Goal: Register for event/course

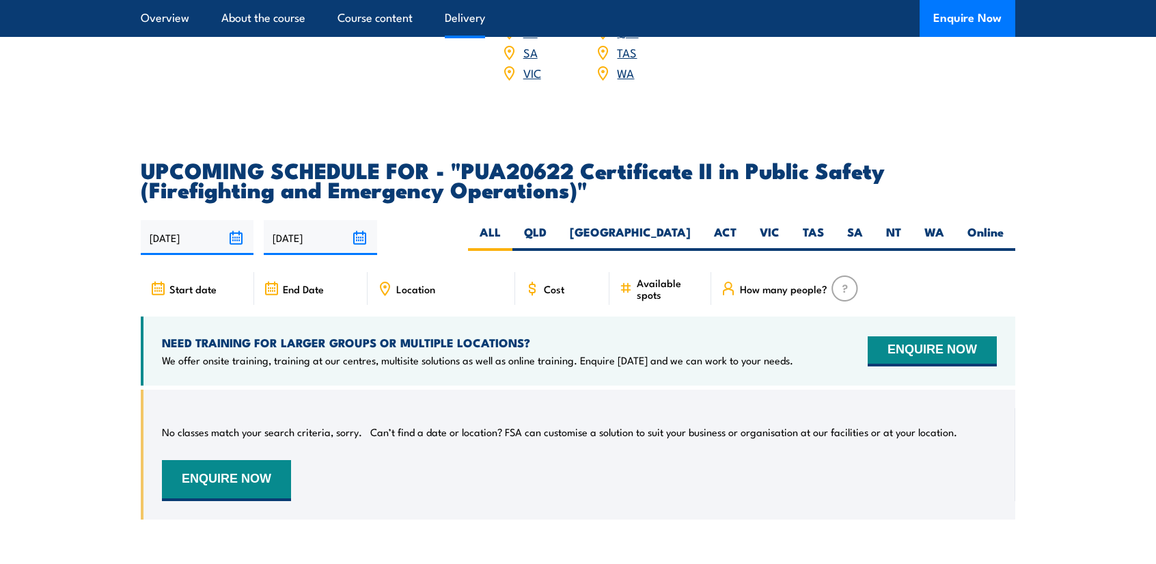
scroll to position [2186, 0]
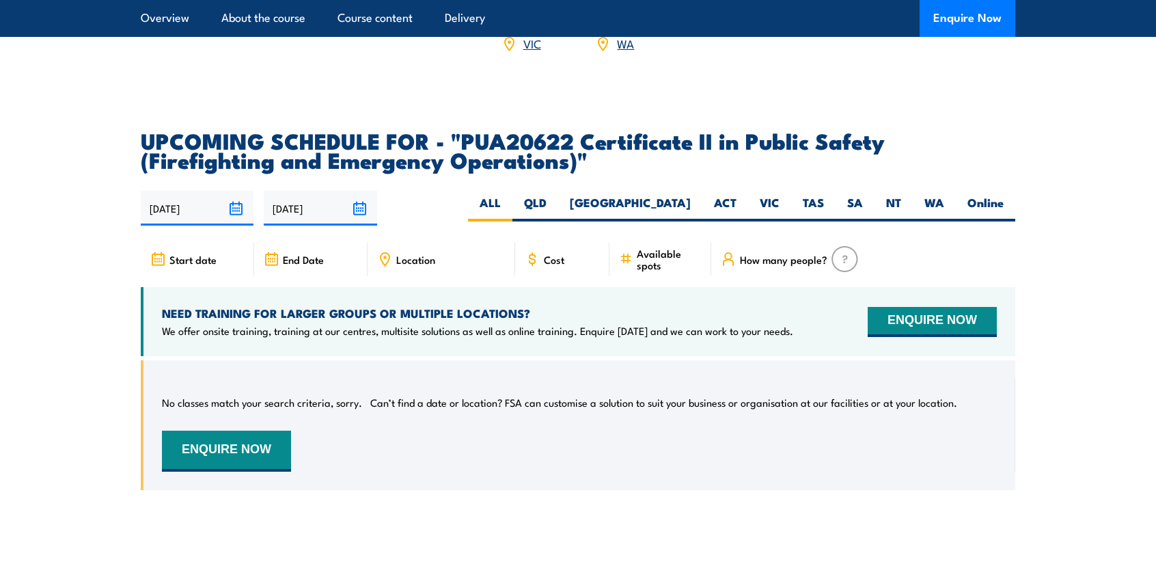
click at [553, 265] on span "Cost" at bounding box center [554, 259] width 20 height 12
click at [929, 217] on label "WA" at bounding box center [934, 208] width 43 height 27
click at [944, 204] on input "WA" at bounding box center [948, 199] width 9 height 9
radio input "true"
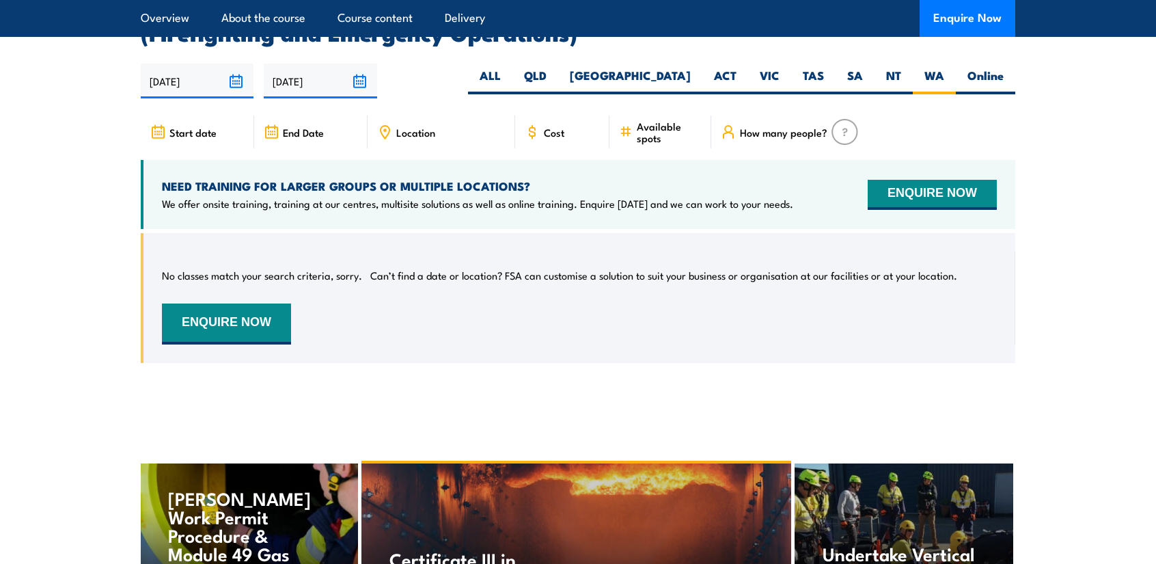
scroll to position [2328, 0]
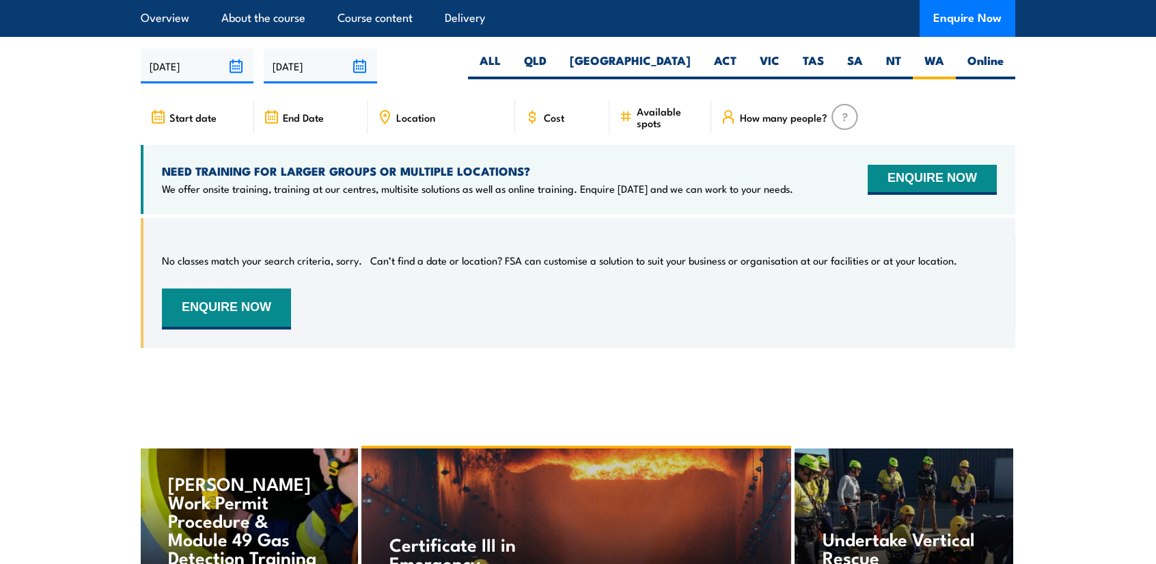
click at [231, 72] on input "[DATE]" at bounding box center [197, 66] width 113 height 35
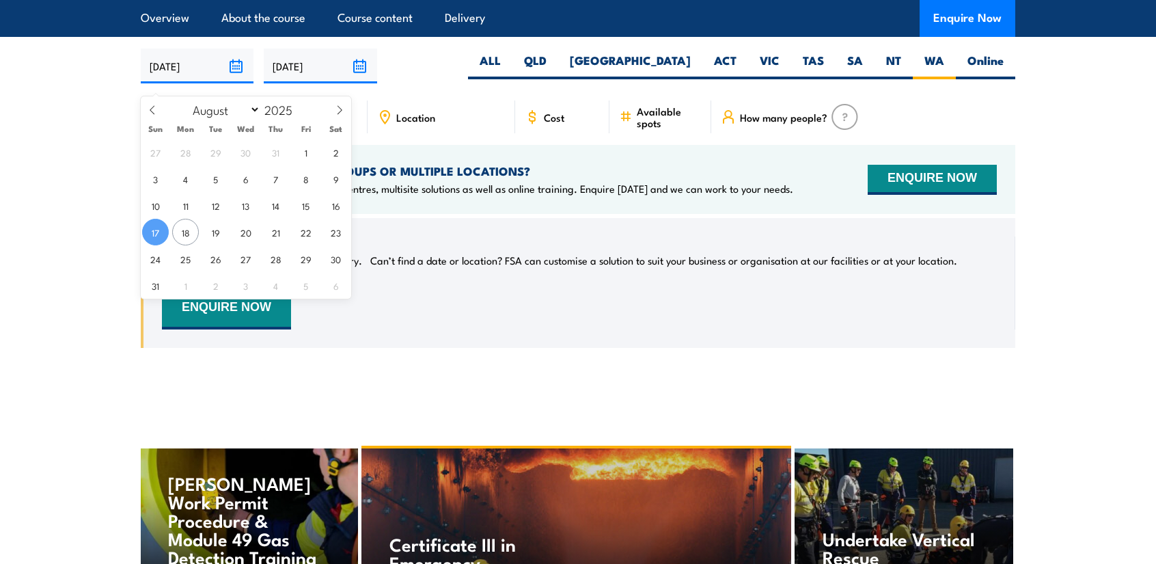
click at [163, 229] on span "17" at bounding box center [155, 232] width 27 height 27
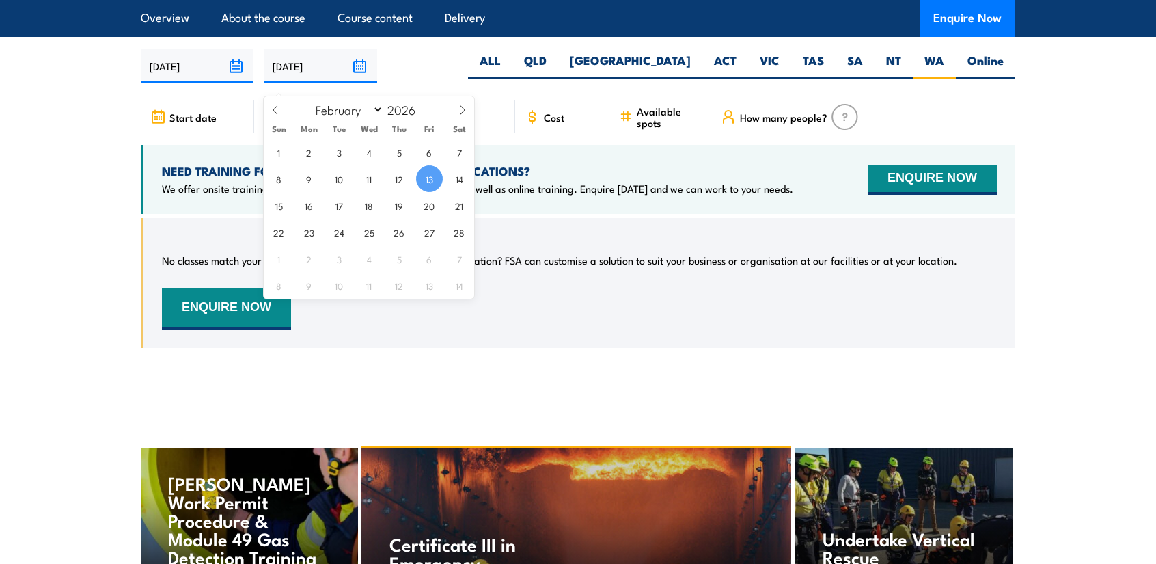
click at [359, 77] on input "[DATE]" at bounding box center [320, 66] width 113 height 35
click at [588, 248] on div "No classes match your search criteria, sorry. Can’t find a date or location? FS…" at bounding box center [579, 282] width 835 height 93
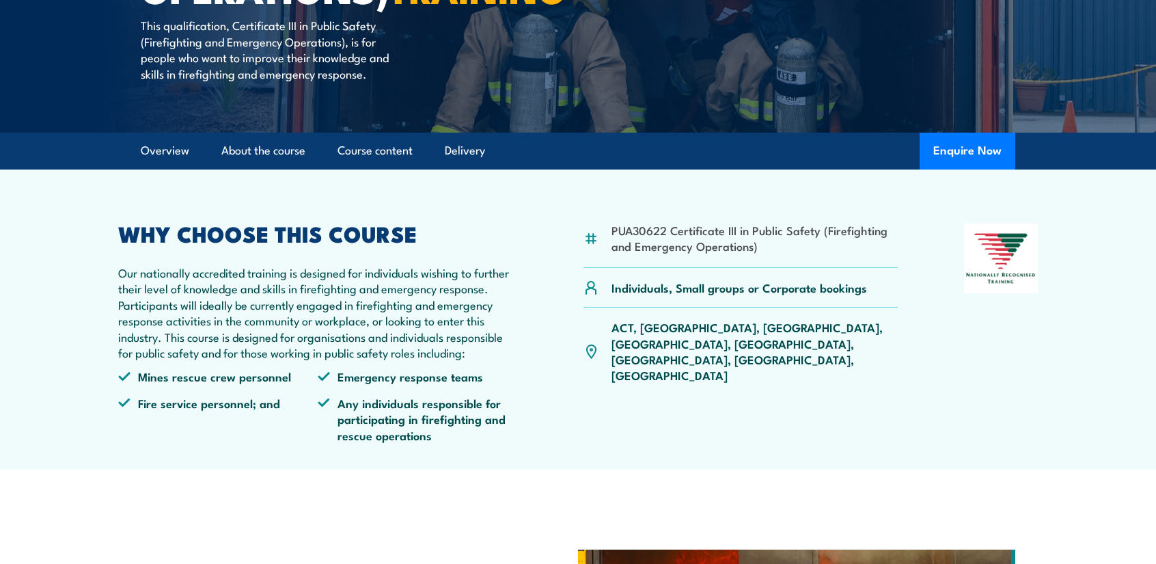
scroll to position [547, 0]
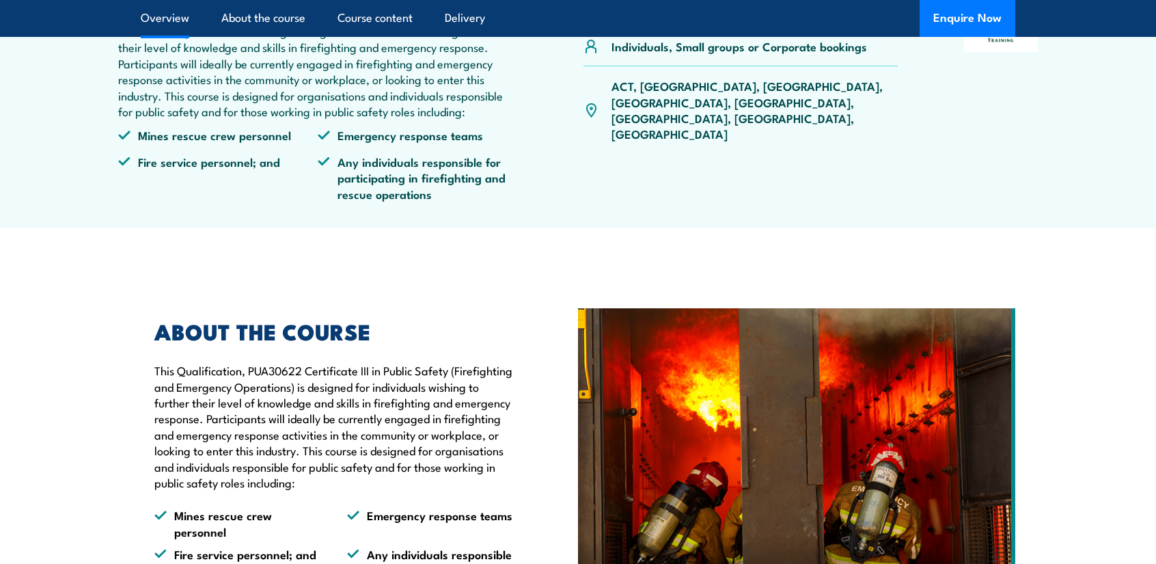
click at [803, 127] on div "ACT, [GEOGRAPHIC_DATA], [GEOGRAPHIC_DATA], [GEOGRAPHIC_DATA], [GEOGRAPHIC_DATA]…" at bounding box center [740, 109] width 314 height 87
click at [797, 117] on p "ACT, [GEOGRAPHIC_DATA], [GEOGRAPHIC_DATA], [GEOGRAPHIC_DATA], [GEOGRAPHIC_DATA]…" at bounding box center [754, 110] width 286 height 64
click at [801, 117] on p "ACT, [GEOGRAPHIC_DATA], [GEOGRAPHIC_DATA], [GEOGRAPHIC_DATA], [GEOGRAPHIC_DATA]…" at bounding box center [754, 110] width 286 height 64
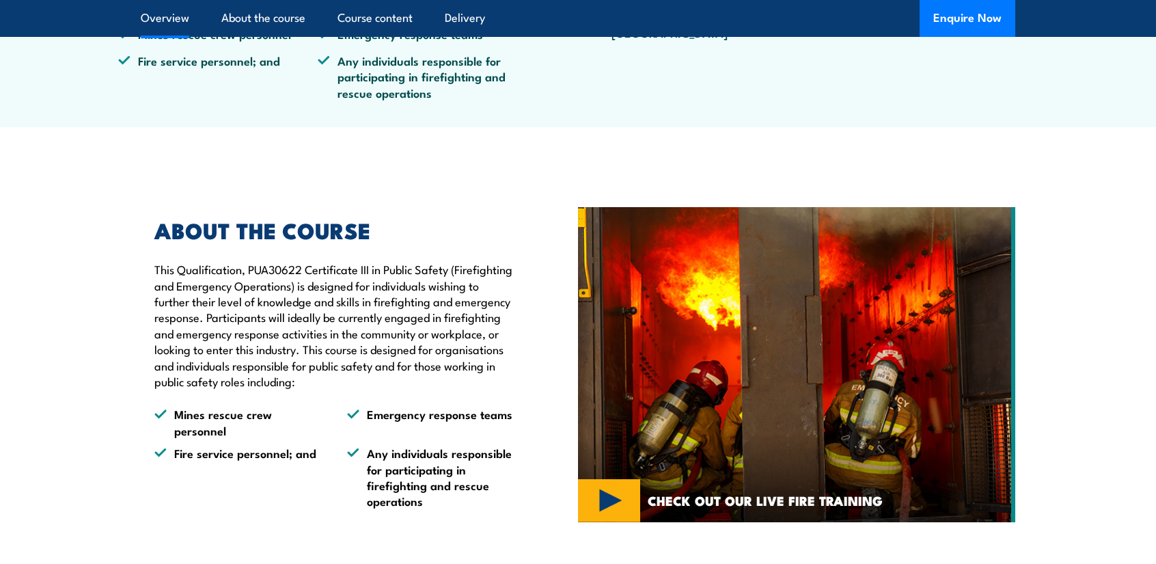
scroll to position [888, 0]
